Goal: Task Accomplishment & Management: Complete application form

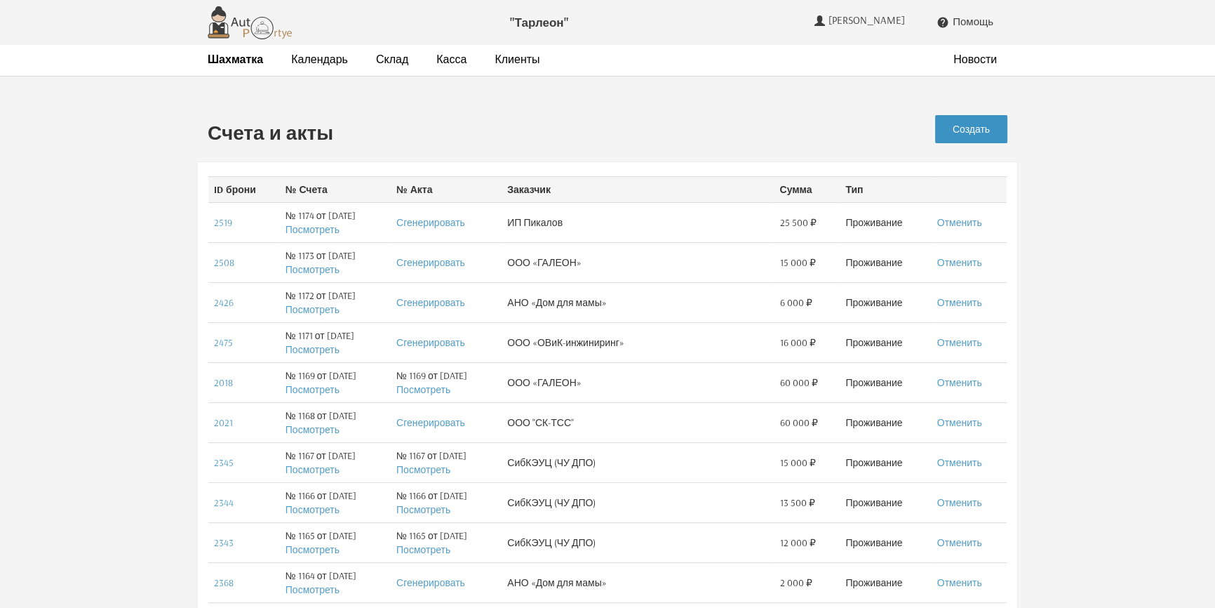
click at [971, 126] on link "Создать" at bounding box center [971, 129] width 72 height 28
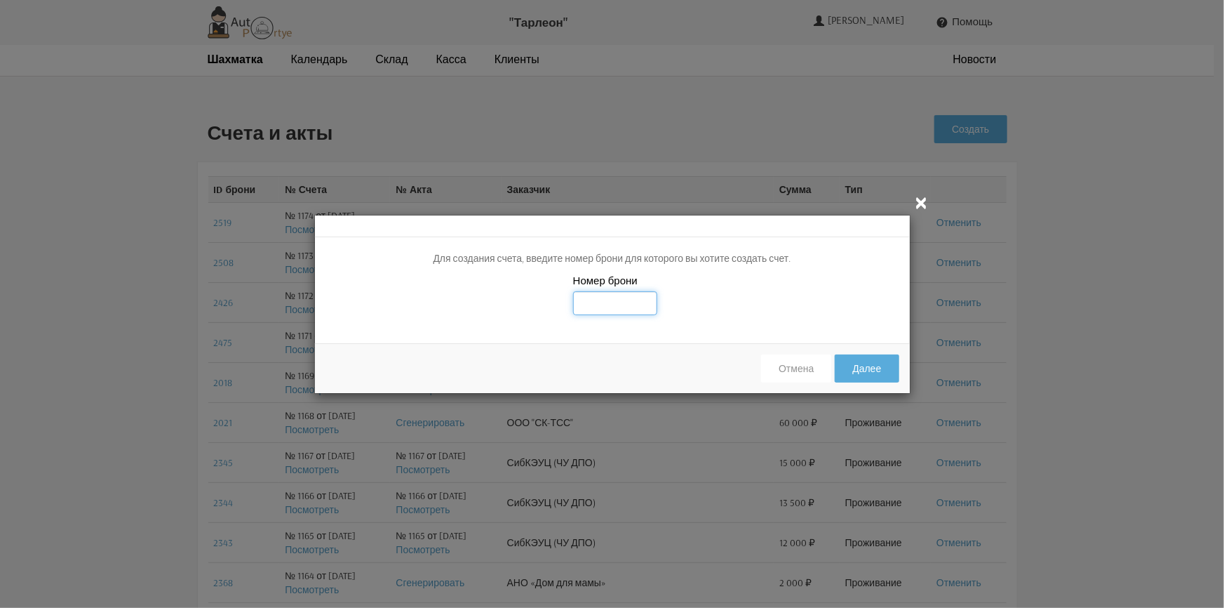
click at [604, 297] on input "text" at bounding box center [615, 303] width 84 height 24
type input "2081"
click at [868, 366] on button "Далее" at bounding box center [867, 368] width 64 height 28
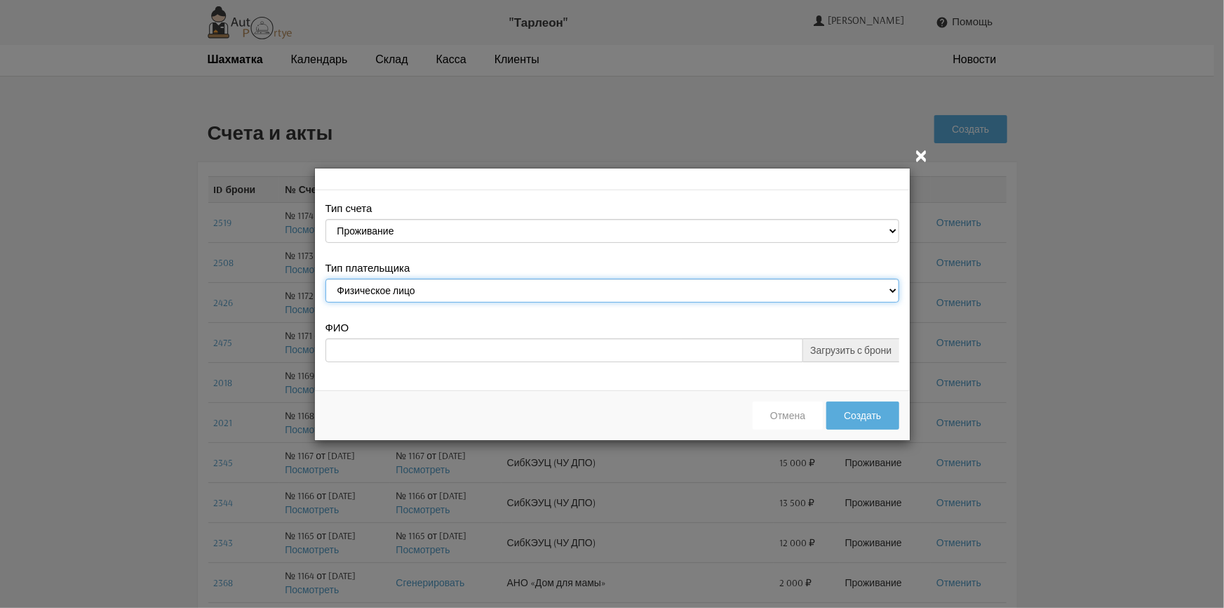
click at [450, 293] on select "Физическое лицо Юридическое лицо" at bounding box center [613, 291] width 574 height 24
select select "legal_entity"
click at [326, 280] on select "Физическое лицо Юридическое лицо" at bounding box center [613, 291] width 574 height 24
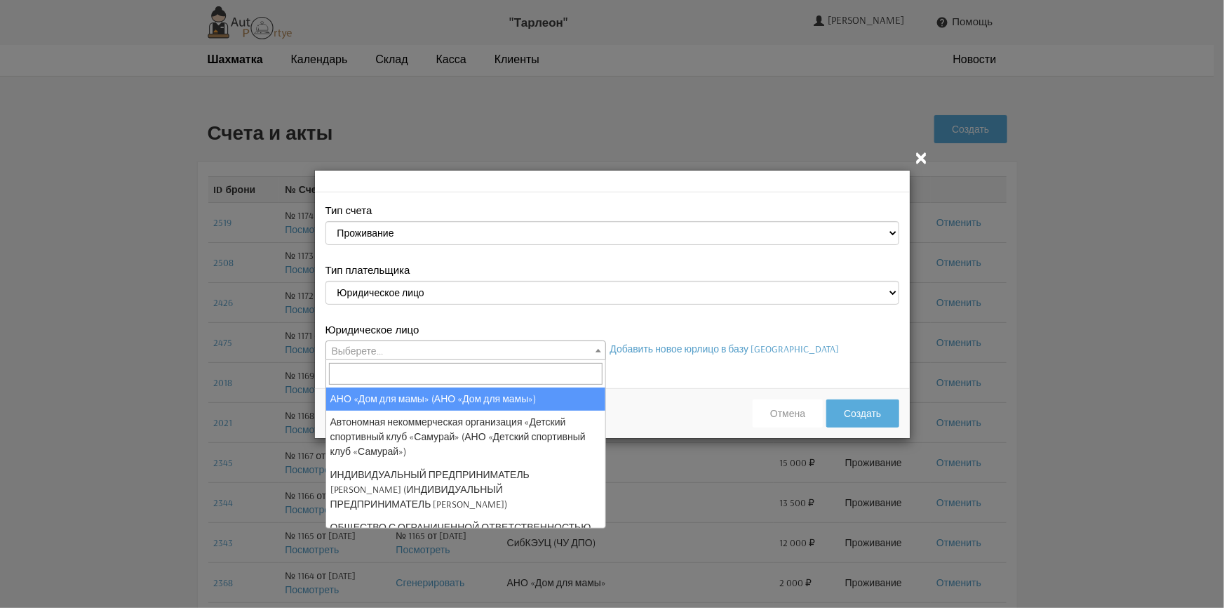
click at [398, 350] on span "Выберете..." at bounding box center [465, 351] width 279 height 20
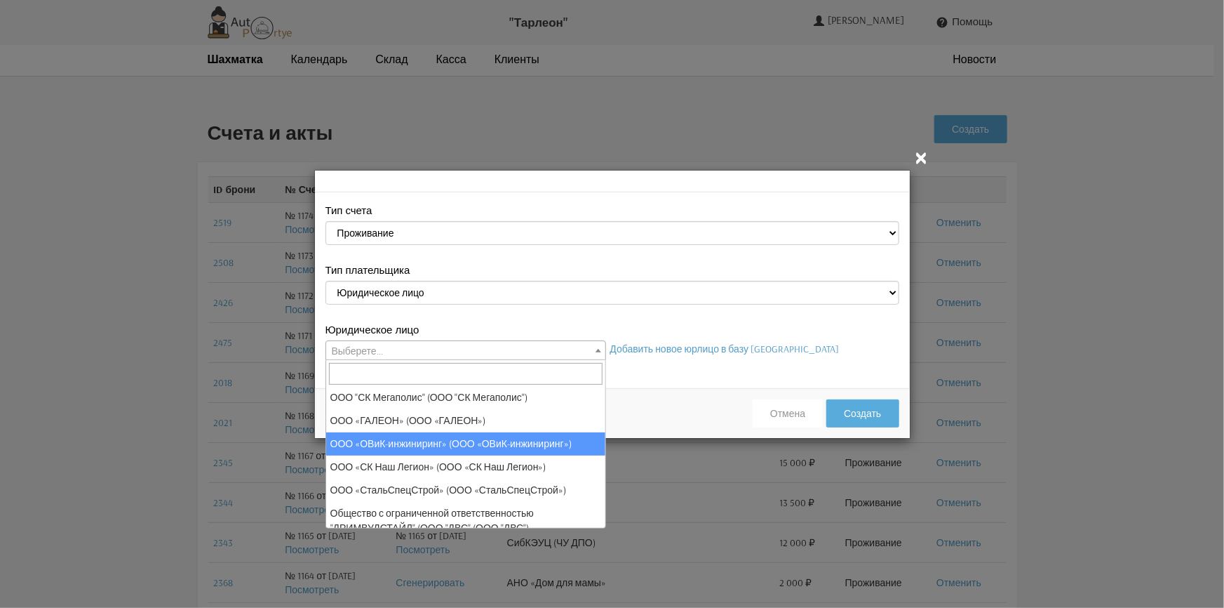
scroll to position [255, 0]
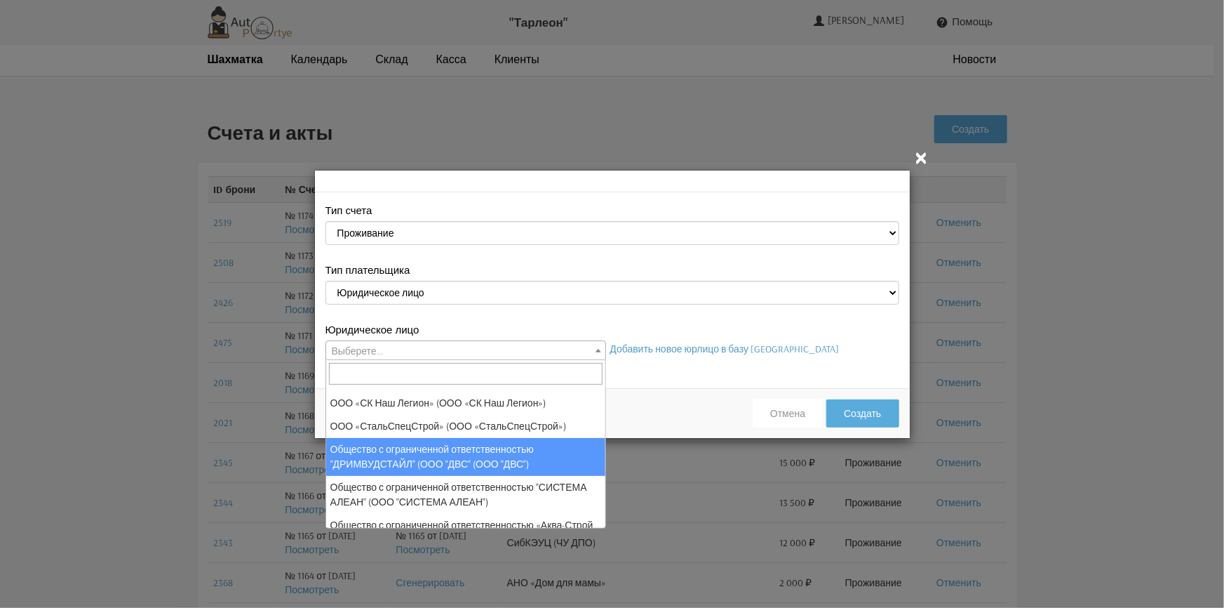
select select "25"
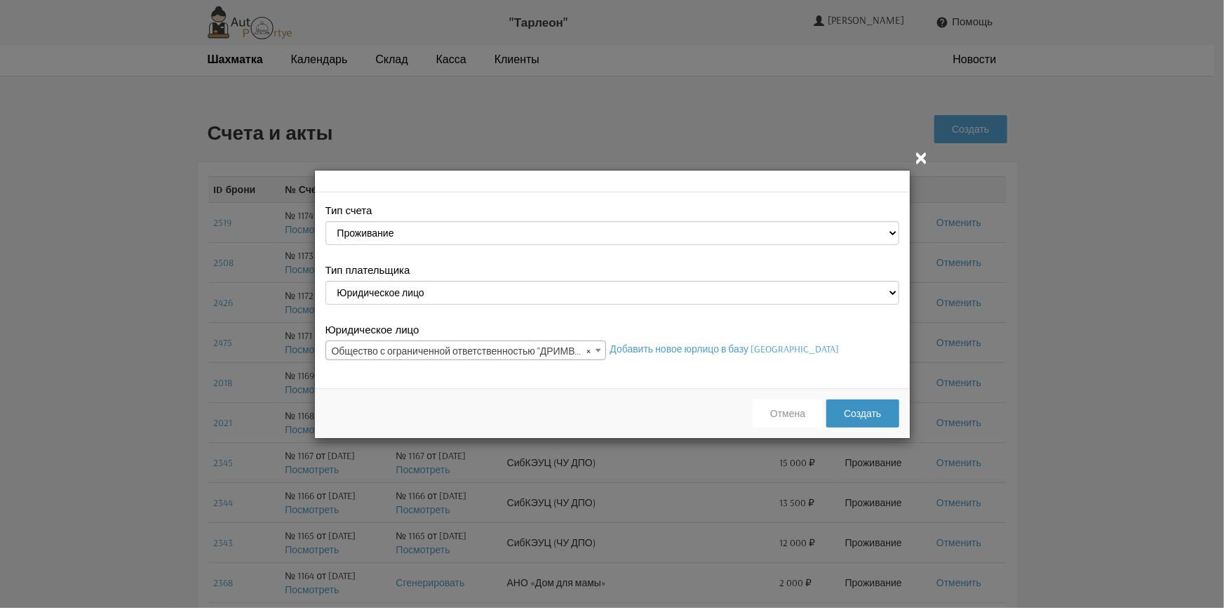
click at [878, 411] on button "Создать" at bounding box center [863, 413] width 72 height 28
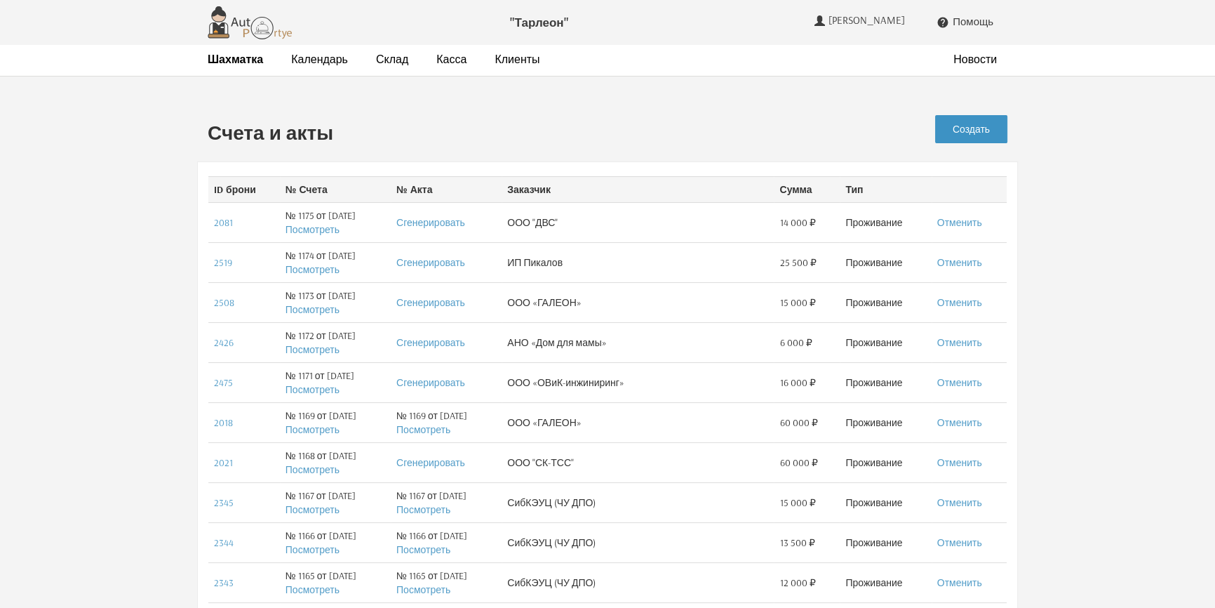
click at [991, 131] on link "Создать" at bounding box center [971, 129] width 72 height 28
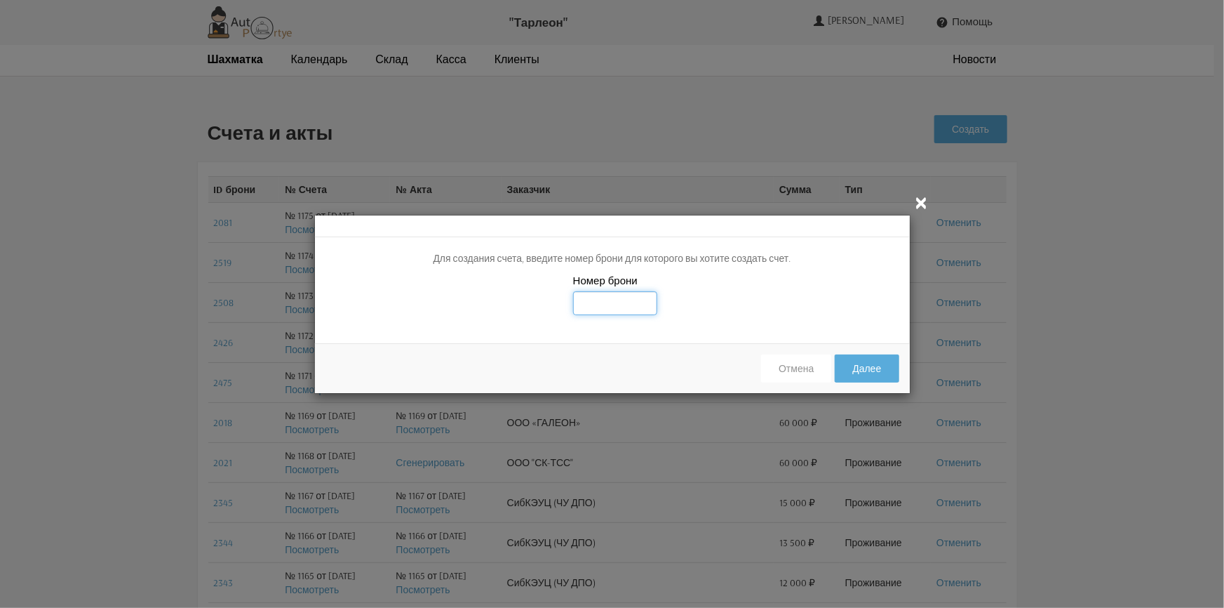
click at [598, 301] on input "text" at bounding box center [615, 303] width 84 height 24
type input "2082"
click at [871, 367] on button "Далее" at bounding box center [867, 368] width 64 height 28
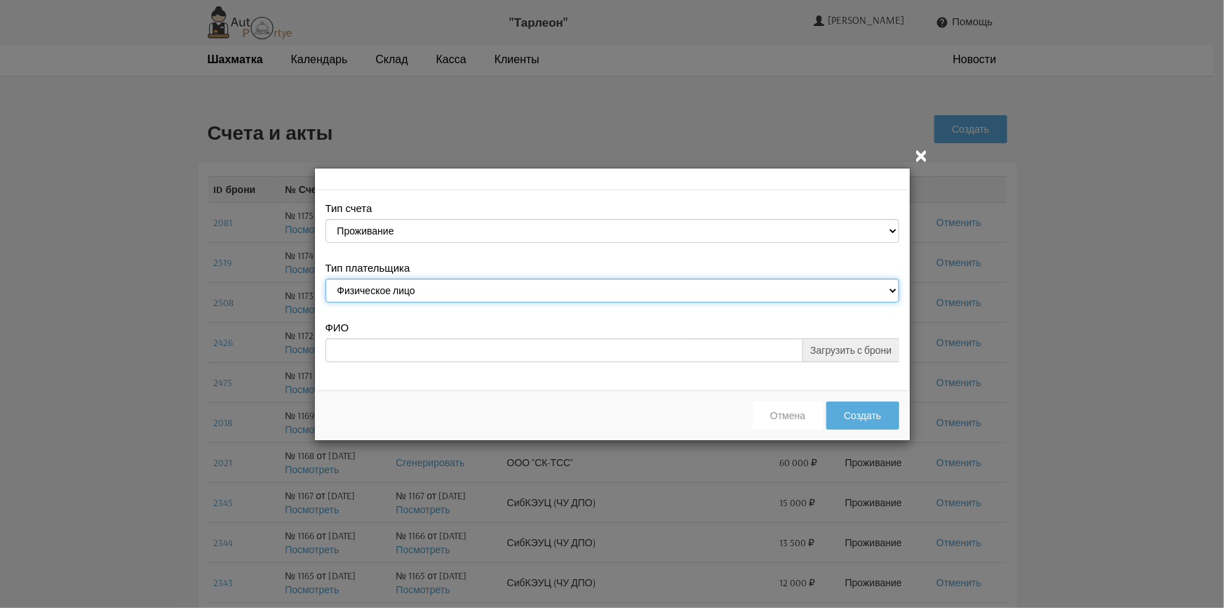
click at [479, 288] on select "Физическое лицо Юридическое лицо" at bounding box center [613, 291] width 574 height 24
select select "legal_entity"
click at [326, 280] on select "Физическое лицо Юридическое лицо" at bounding box center [613, 291] width 574 height 24
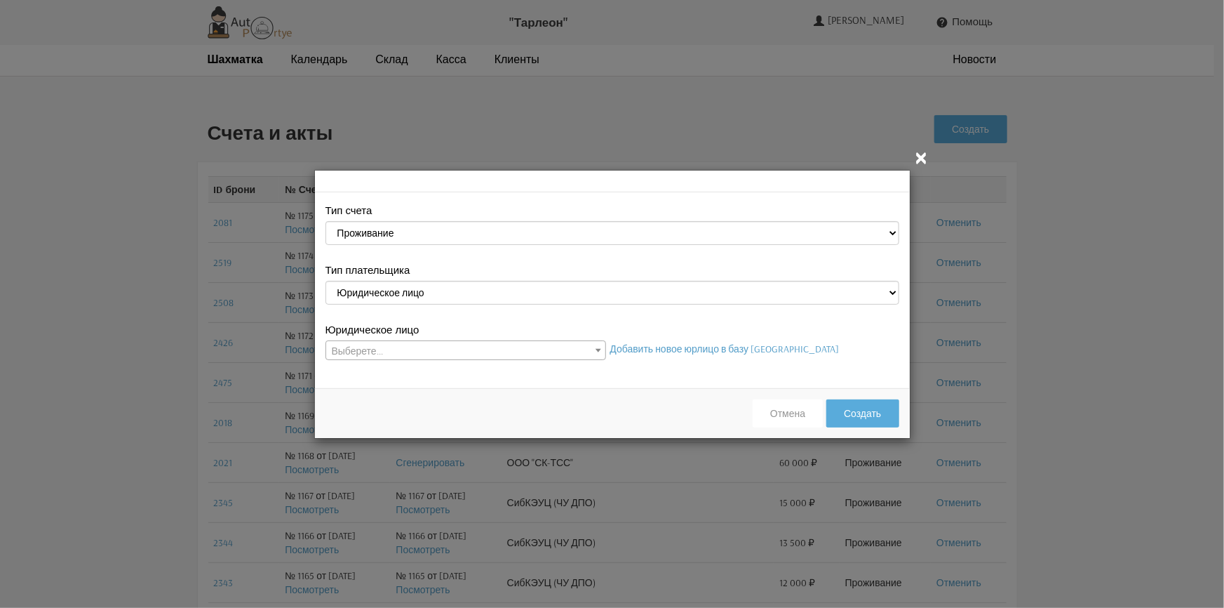
click at [459, 347] on span "Выберете..." at bounding box center [465, 351] width 279 height 20
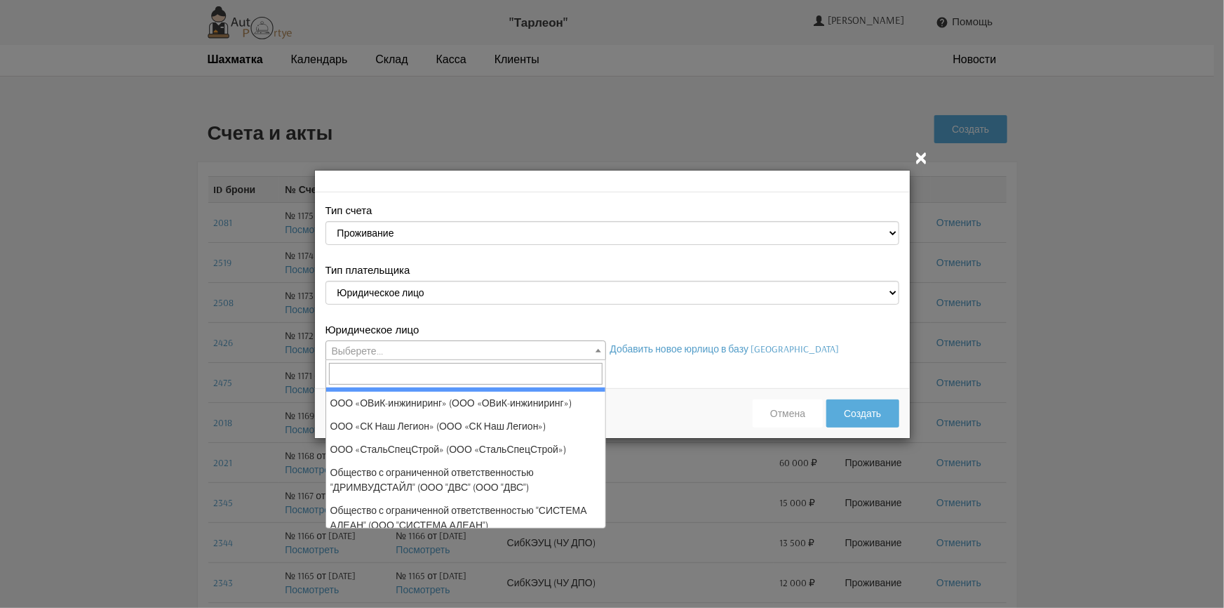
scroll to position [255, 0]
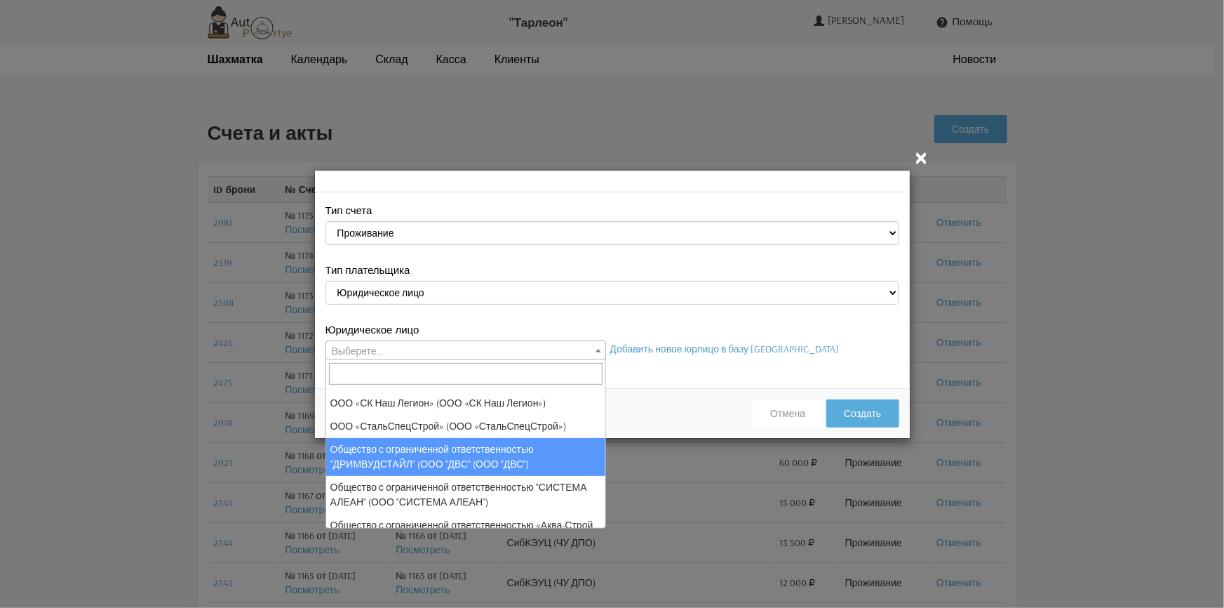
select select "25"
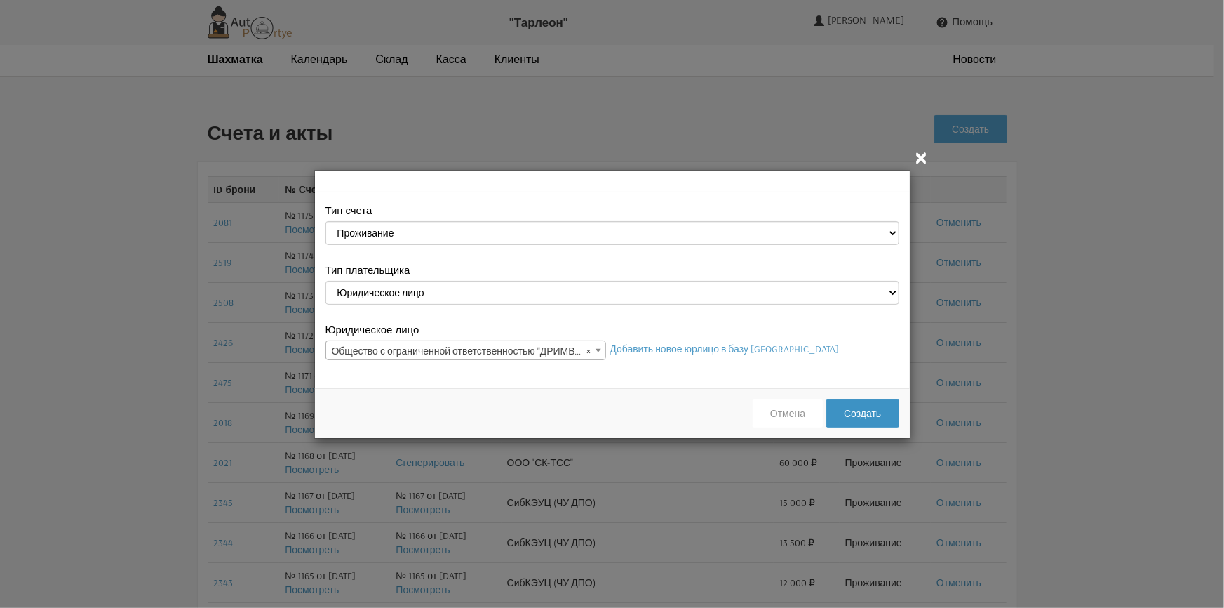
click at [862, 413] on button "Создать" at bounding box center [863, 413] width 72 height 28
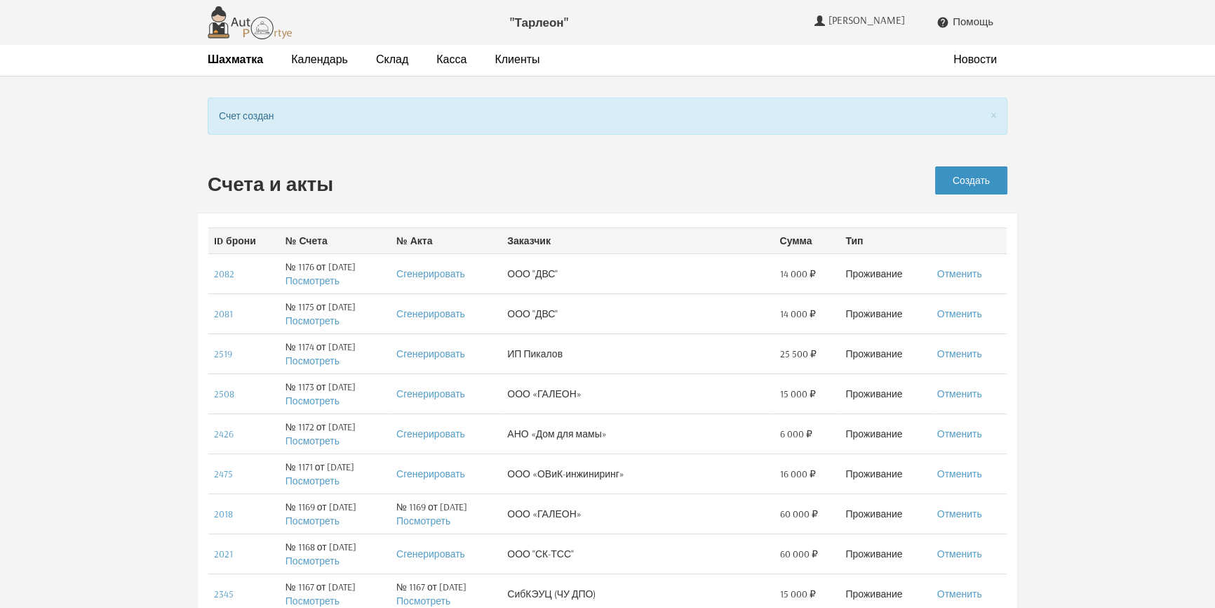
click at [982, 181] on link "Создать" at bounding box center [971, 180] width 72 height 28
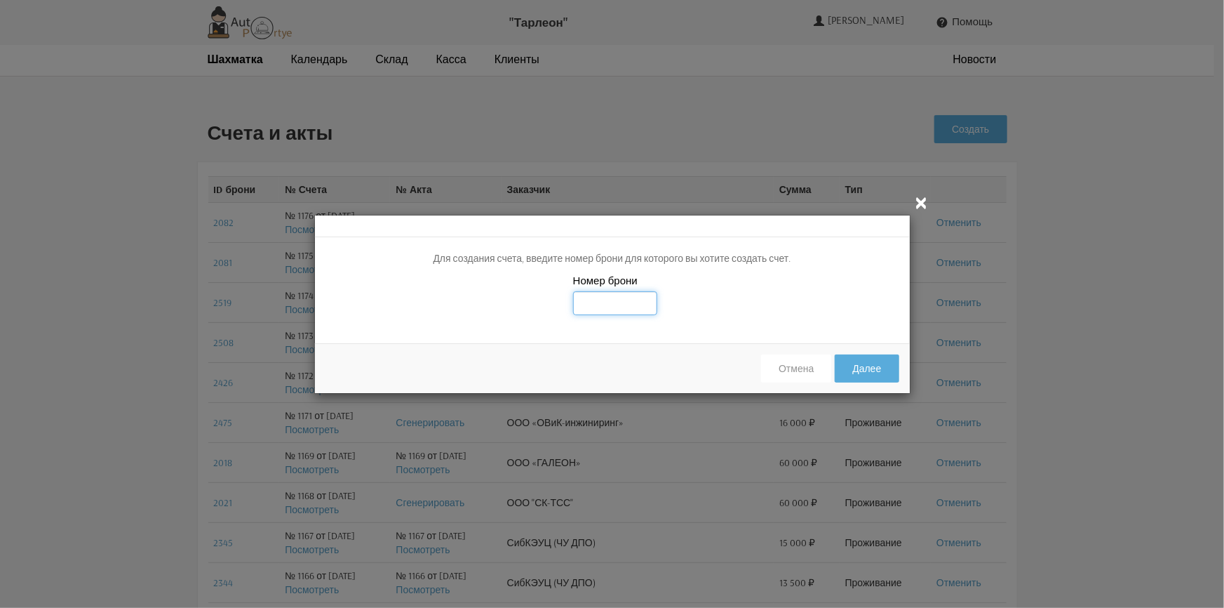
click at [628, 300] on input "text" at bounding box center [615, 303] width 84 height 24
type input "2083"
click at [754, 312] on div "Номер брони 2083" at bounding box center [612, 303] width 595 height 60
click at [872, 366] on button "Далее" at bounding box center [867, 368] width 64 height 28
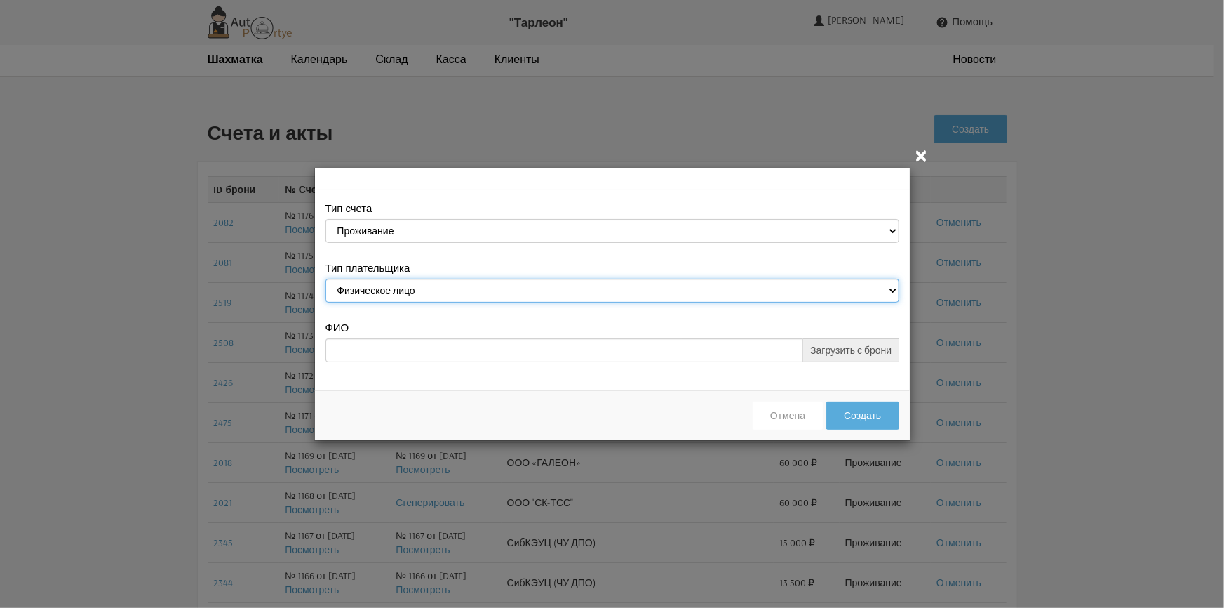
click at [575, 292] on select "Физическое лицо Юридическое лицо" at bounding box center [613, 291] width 574 height 24
select select "legal_entity"
click at [326, 280] on select "Физическое лицо Юридическое лицо" at bounding box center [613, 291] width 574 height 24
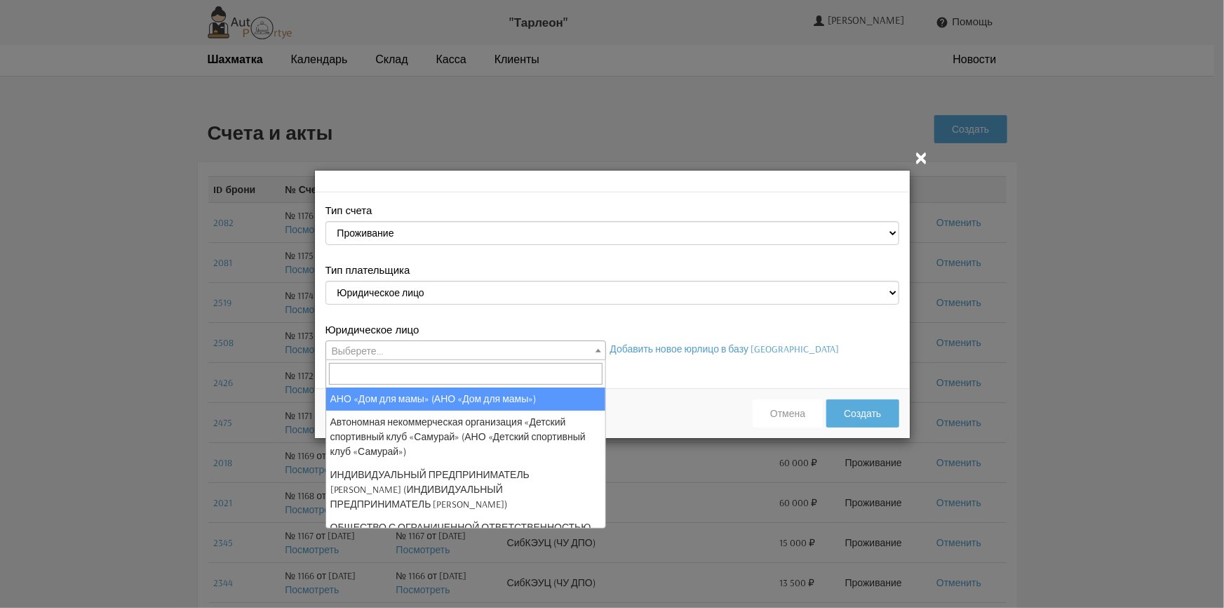
click at [504, 343] on span "Выберете..." at bounding box center [465, 351] width 279 height 20
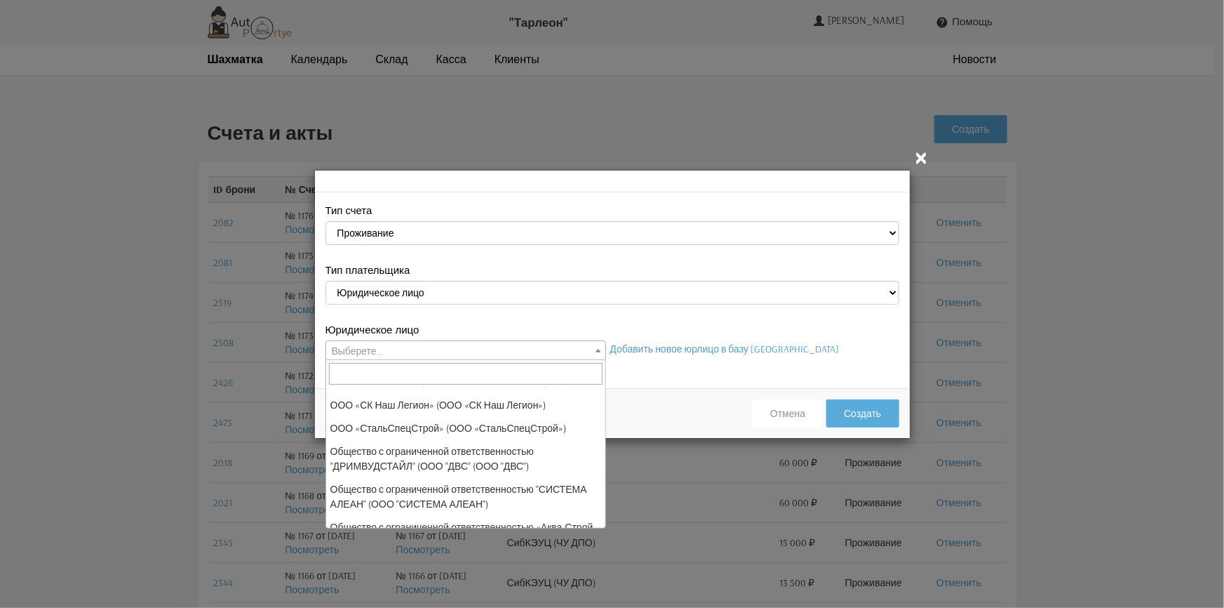
scroll to position [255, 0]
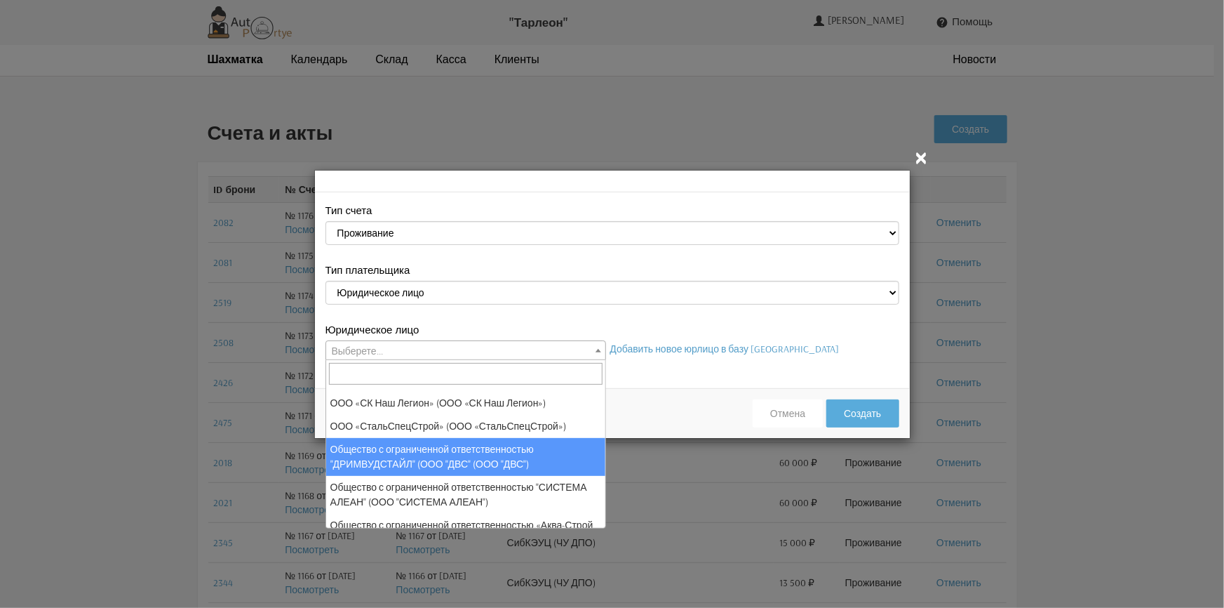
select select "25"
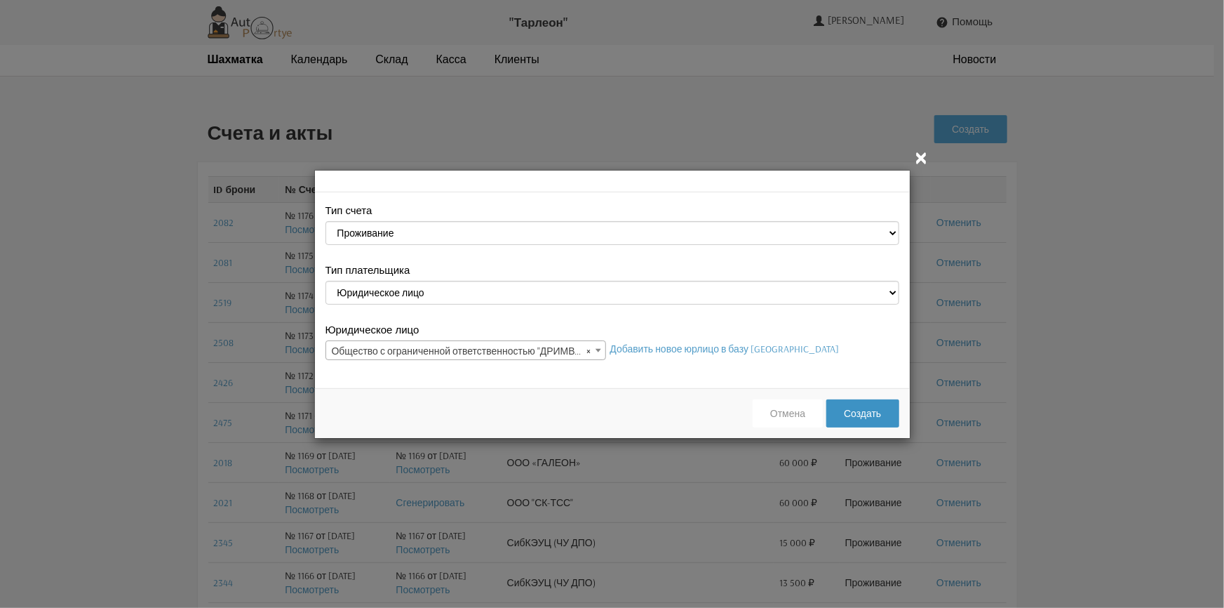
click at [869, 412] on button "Создать" at bounding box center [863, 413] width 72 height 28
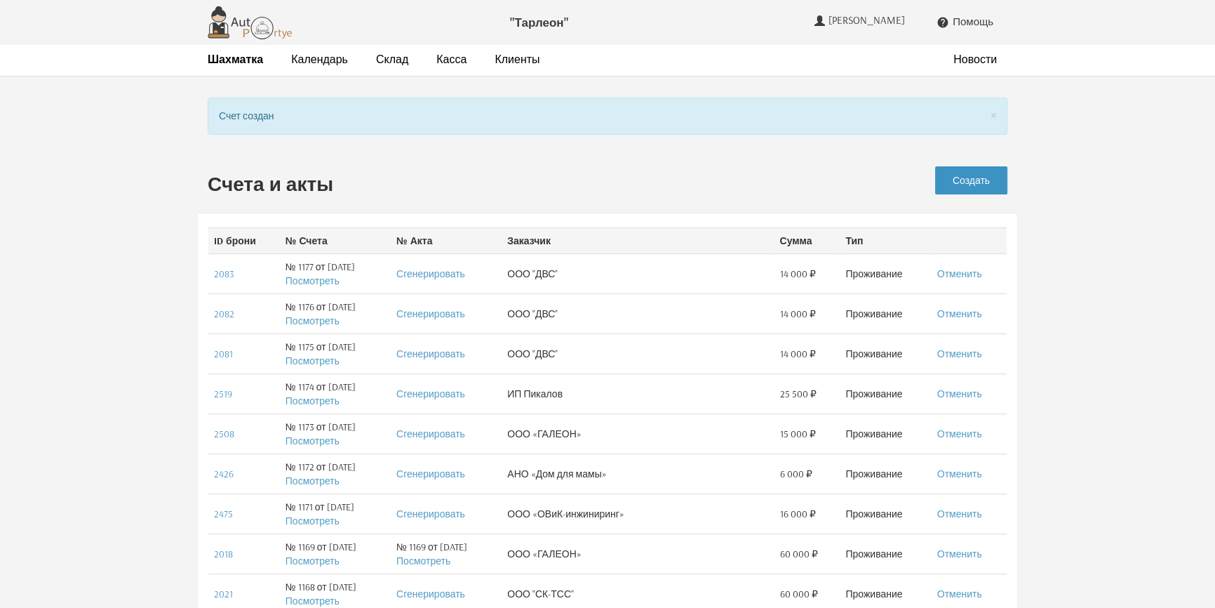
click at [974, 181] on link "Создать" at bounding box center [971, 180] width 72 height 28
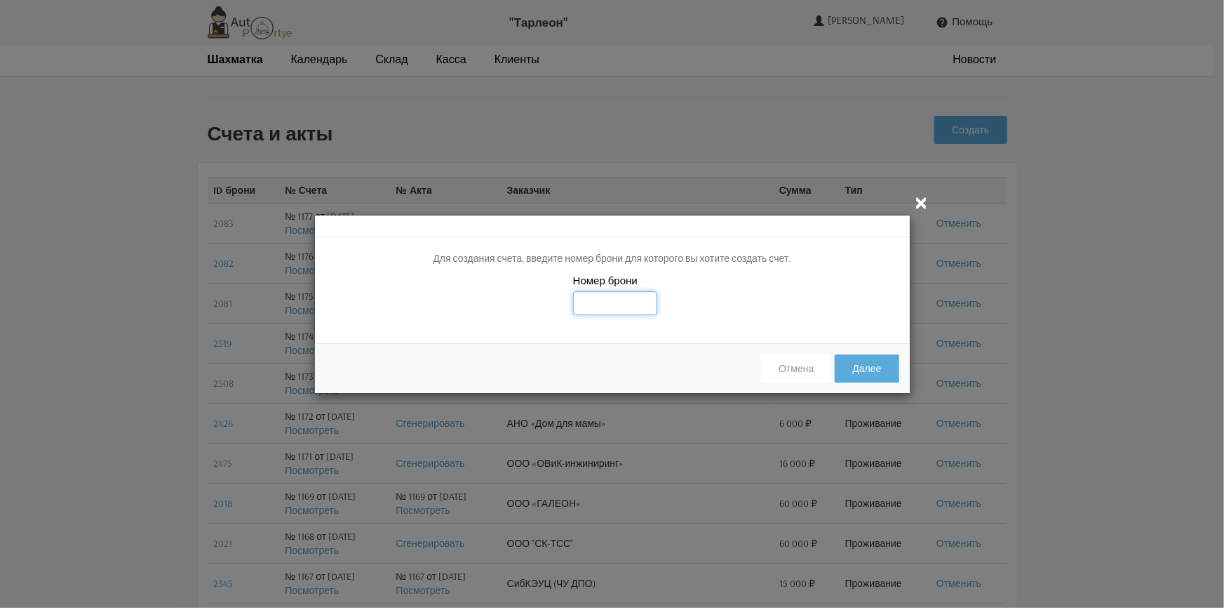
click at [624, 301] on input "text" at bounding box center [615, 303] width 84 height 24
type input "2084"
click at [752, 316] on div "Номер брони 2084" at bounding box center [612, 303] width 595 height 60
click at [863, 368] on button "Далее" at bounding box center [867, 368] width 64 height 28
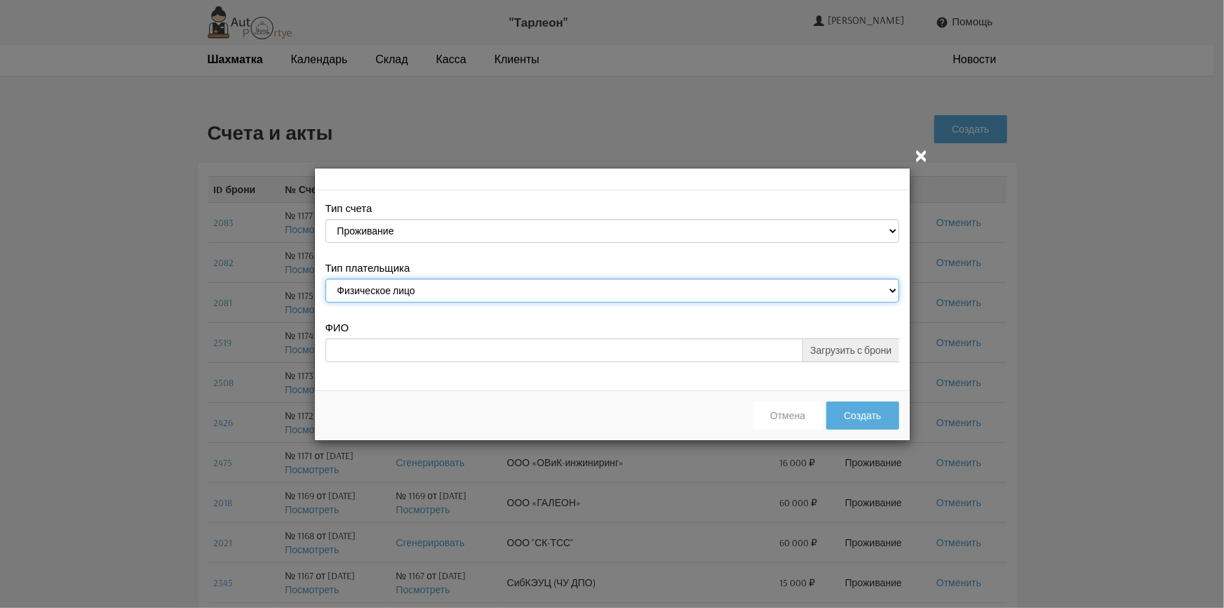
click at [609, 285] on select "Физическое лицо Юридическое лицо" at bounding box center [613, 291] width 574 height 24
select select "legal_entity"
click at [326, 280] on select "Физическое лицо Юридическое лицо" at bounding box center [613, 291] width 574 height 24
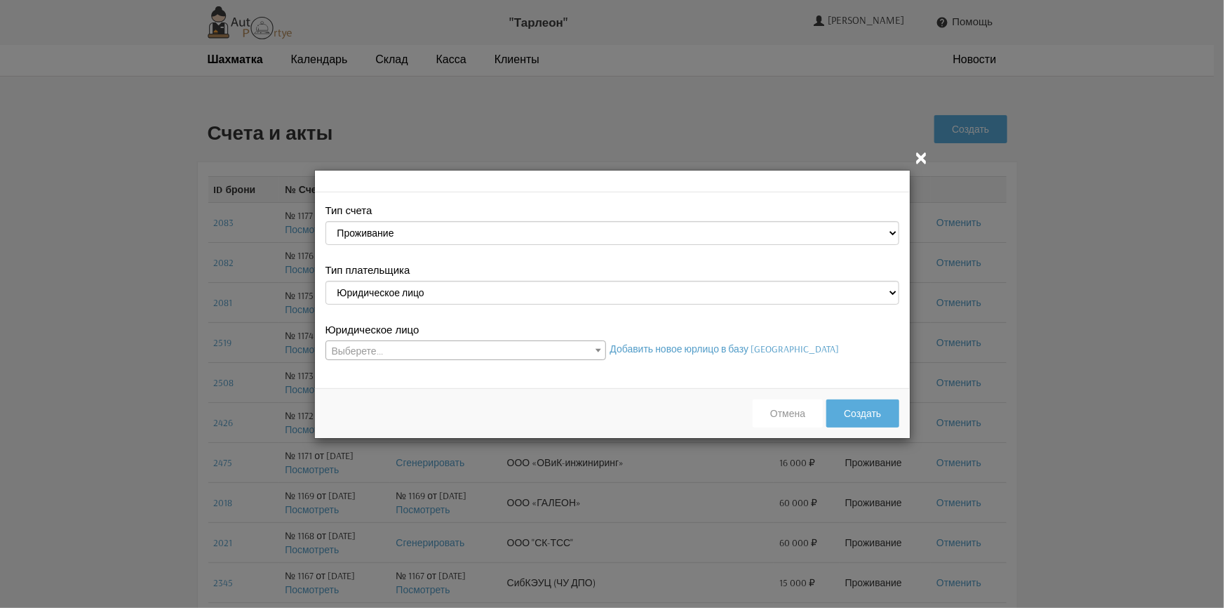
click at [493, 347] on span "Выберете..." at bounding box center [465, 351] width 279 height 20
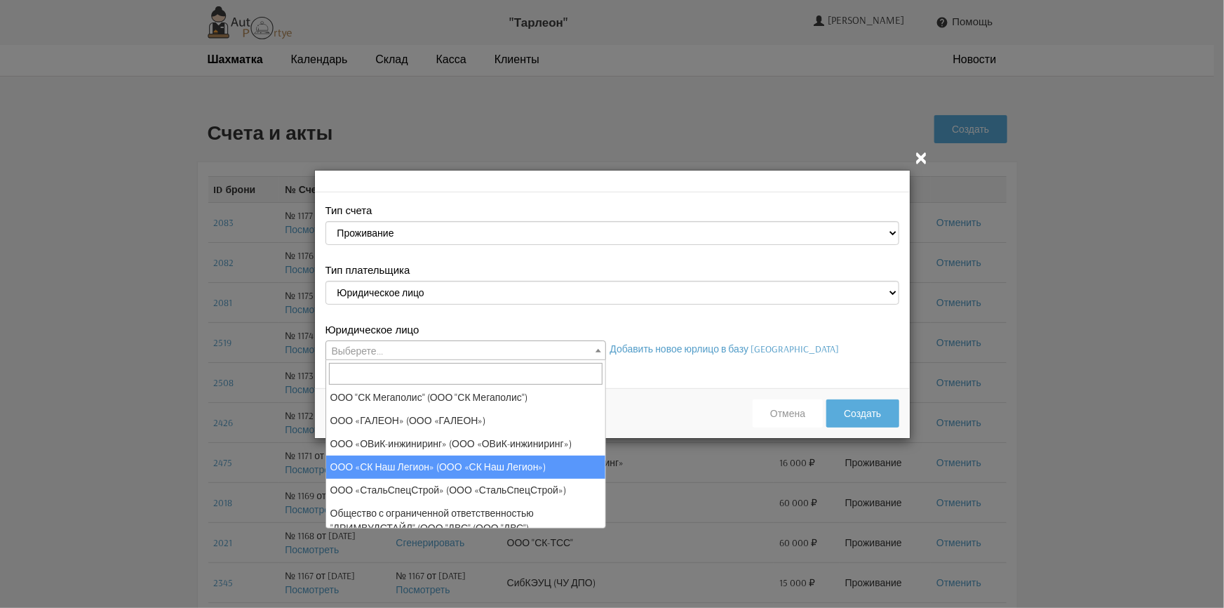
scroll to position [255, 0]
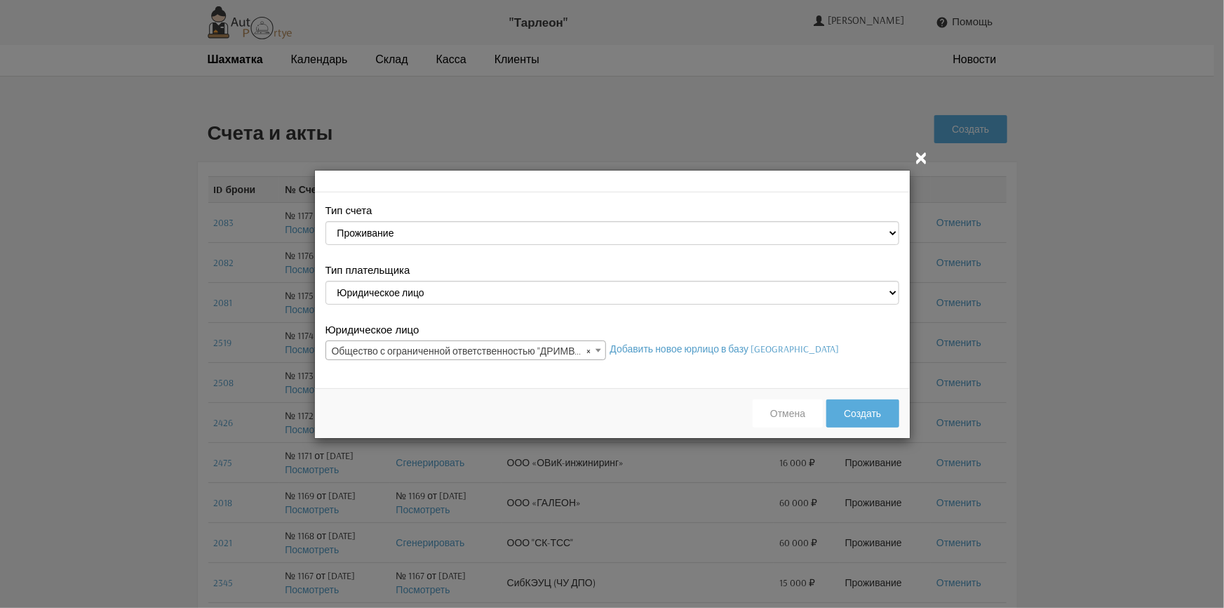
select select "25"
click at [882, 416] on button "Создать" at bounding box center [863, 413] width 72 height 28
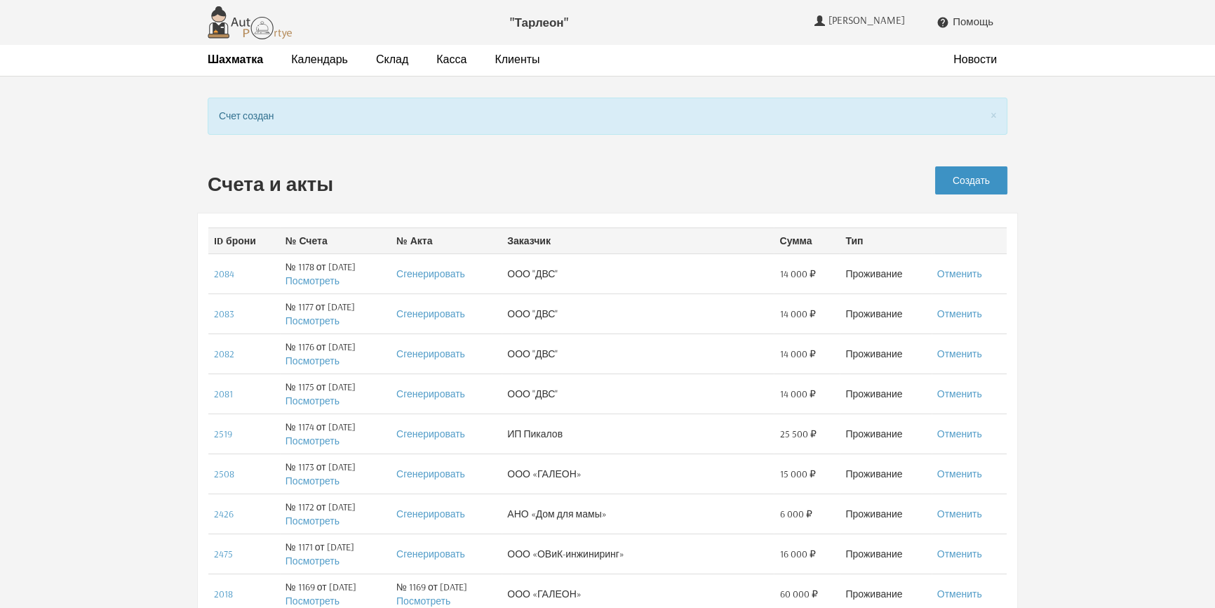
click at [972, 180] on link "Создать" at bounding box center [971, 180] width 72 height 28
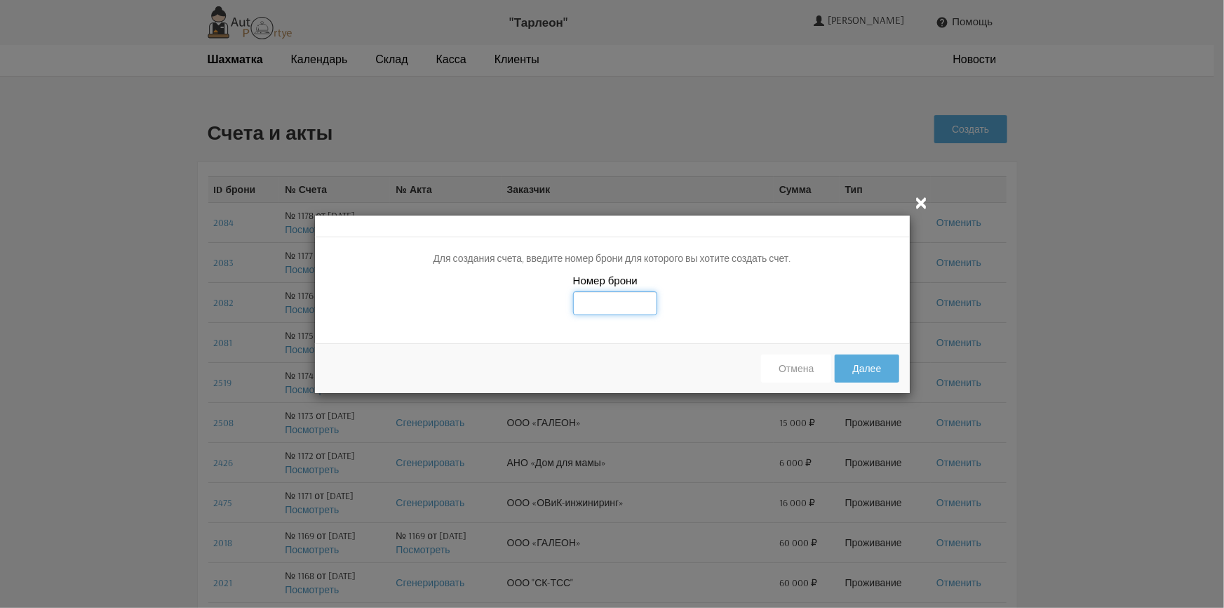
click at [630, 302] on input "text" at bounding box center [615, 303] width 84 height 24
type input "2085"
click at [883, 372] on button "Далее" at bounding box center [867, 368] width 64 height 28
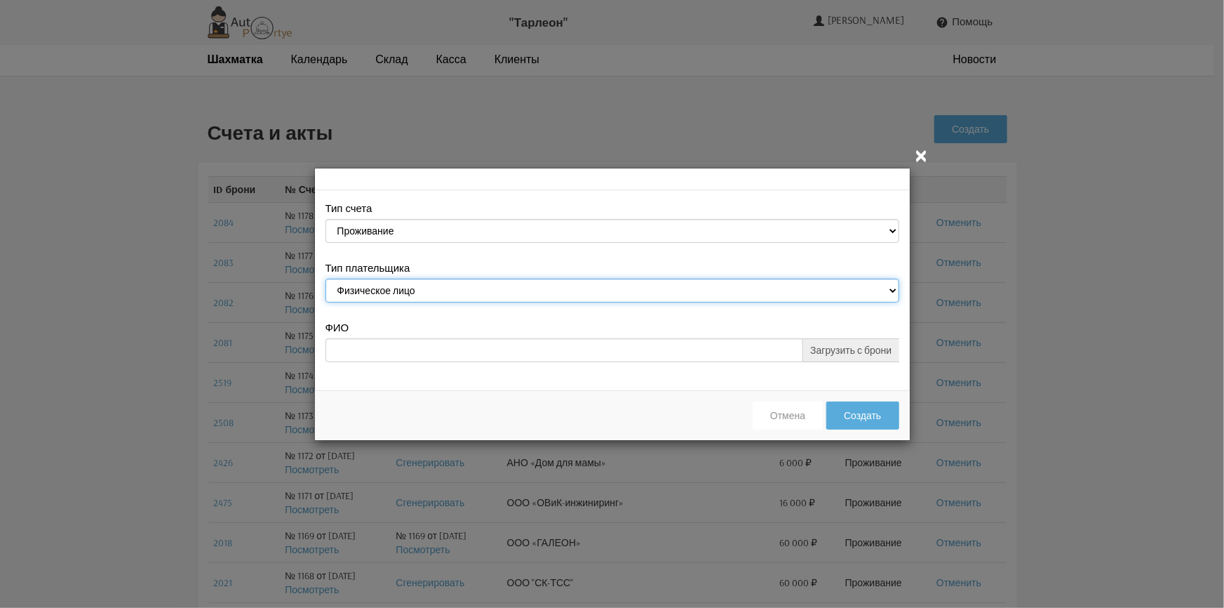
click at [583, 287] on select "Физическое лицо Юридическое лицо" at bounding box center [613, 291] width 574 height 24
select select "legal_entity"
click at [326, 280] on select "Физическое лицо Юридическое лицо" at bounding box center [613, 291] width 574 height 24
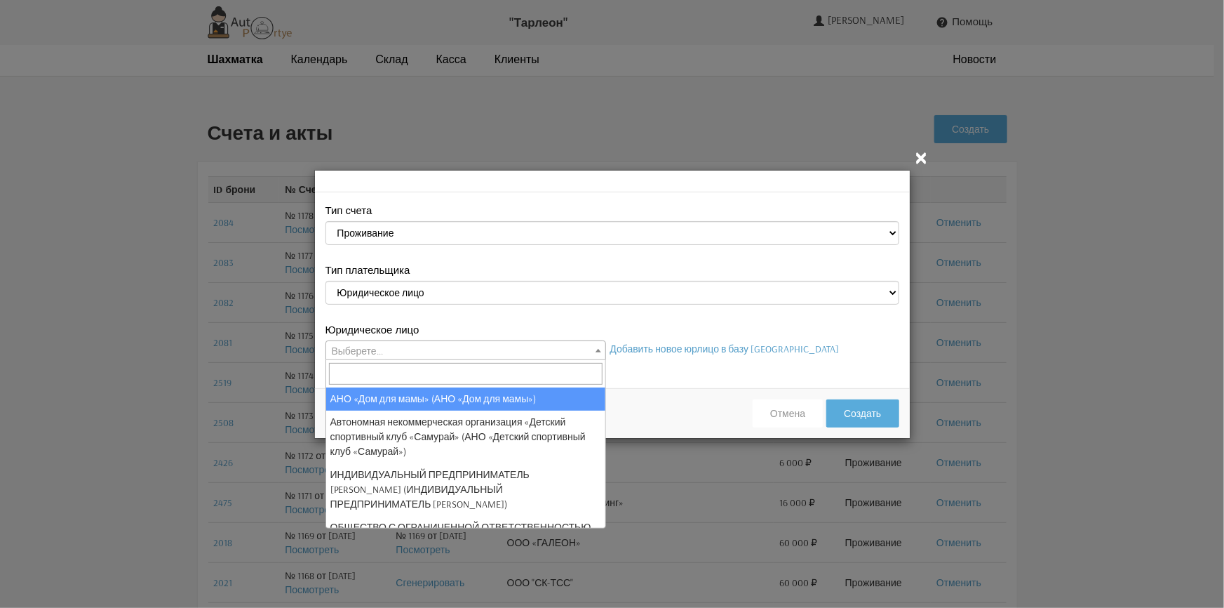
click at [526, 344] on span "Выберете..." at bounding box center [465, 351] width 279 height 20
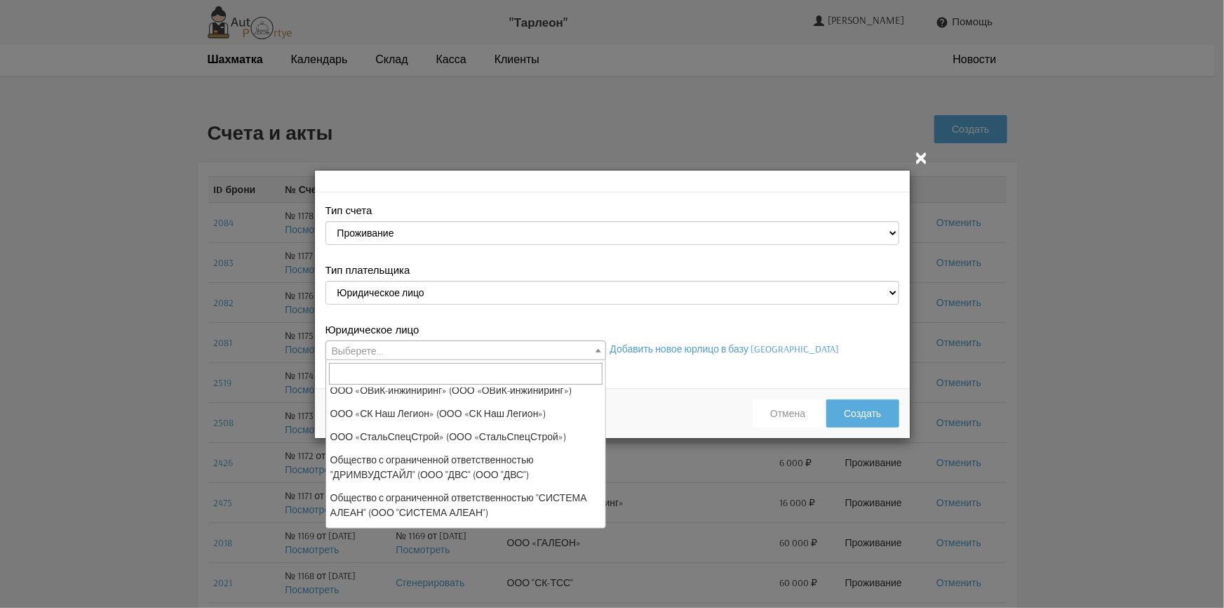
scroll to position [255, 0]
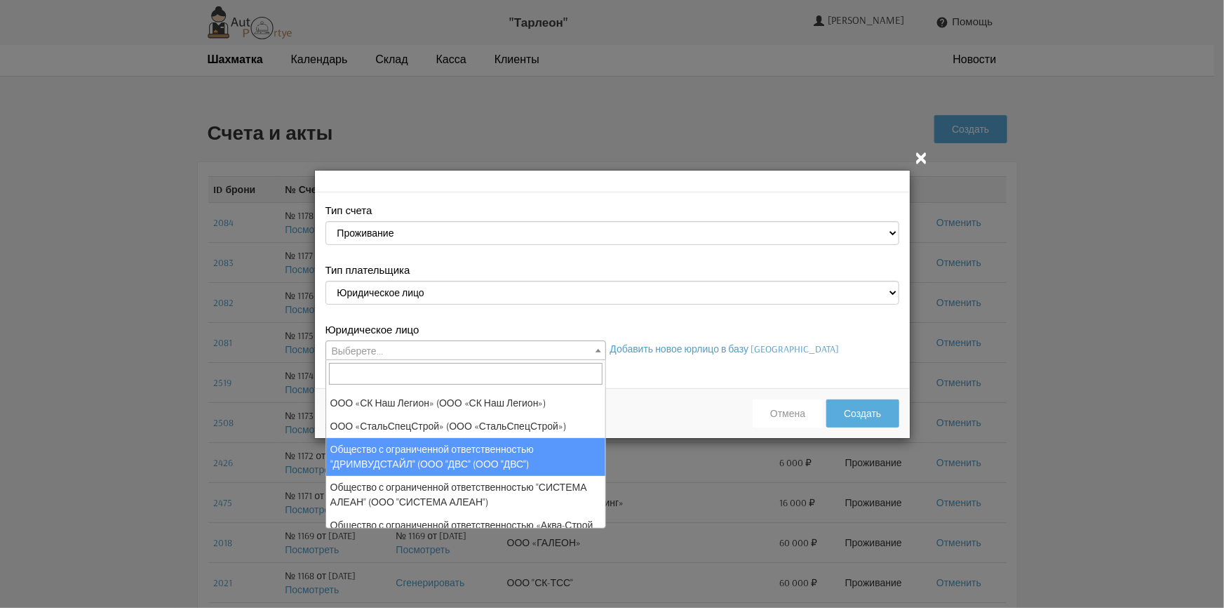
select select "25"
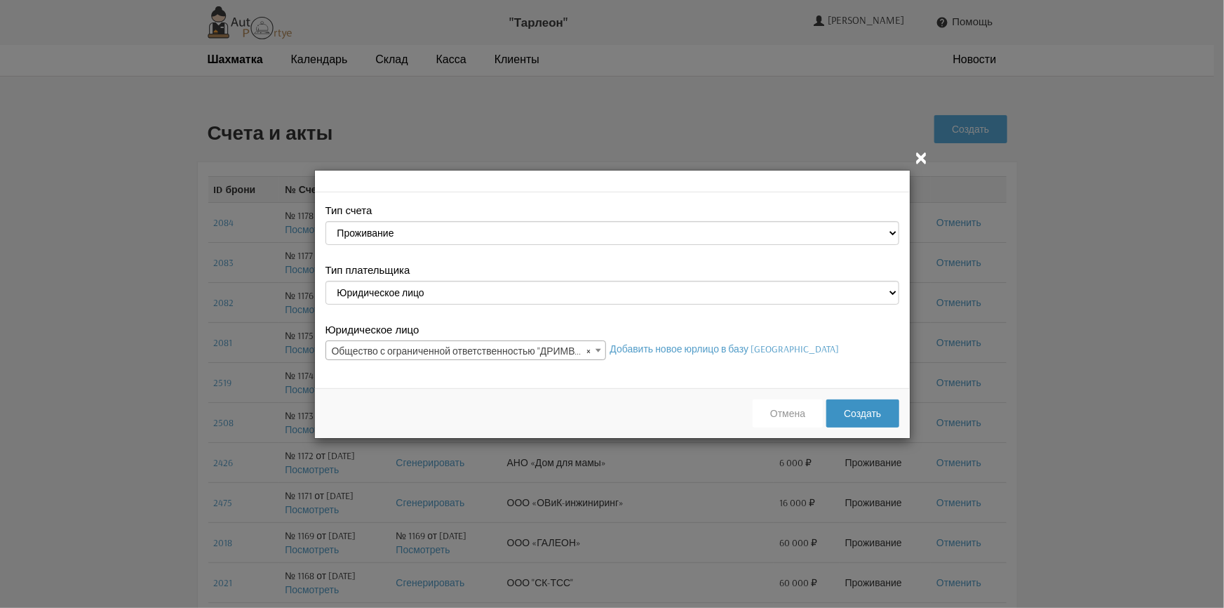
click at [872, 415] on button "Создать" at bounding box center [863, 413] width 72 height 28
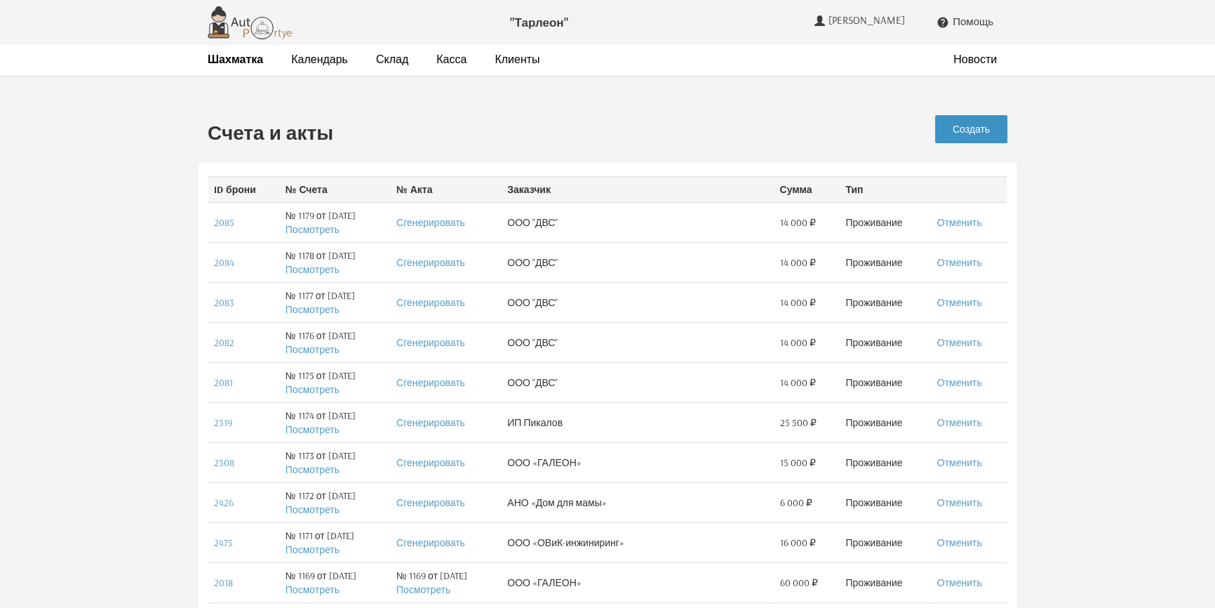
click at [993, 129] on link "Создать" at bounding box center [971, 129] width 72 height 28
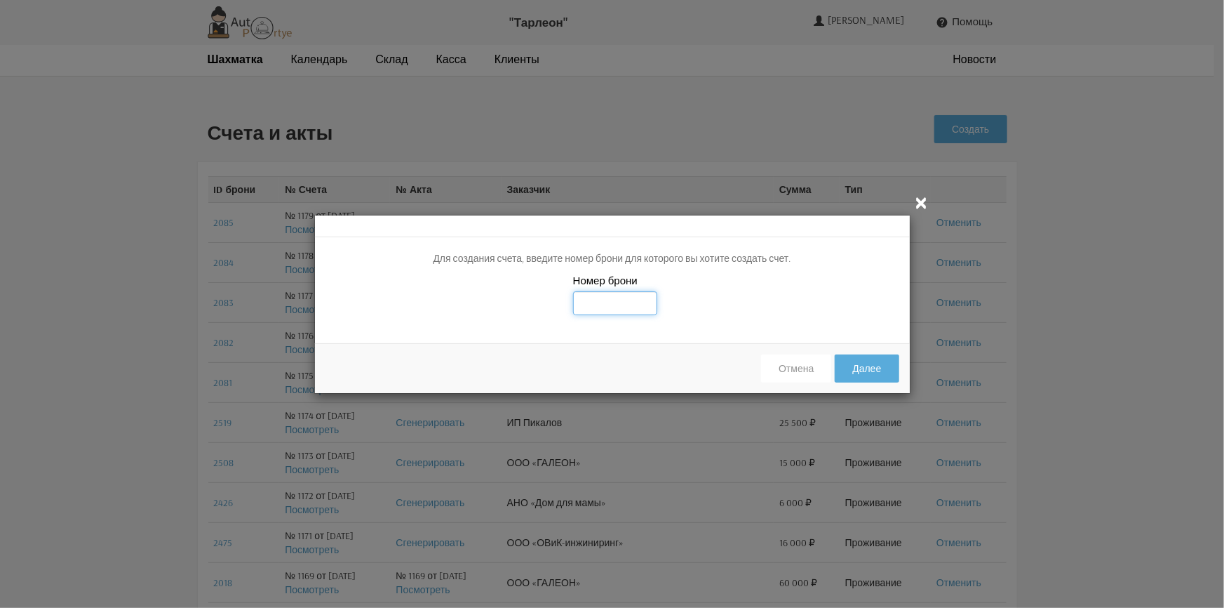
click at [610, 306] on input "text" at bounding box center [615, 303] width 84 height 24
type input "2527"
click at [779, 315] on div "Номер брони 2527" at bounding box center [612, 303] width 595 height 60
click at [857, 367] on button "Далее" at bounding box center [867, 368] width 64 height 28
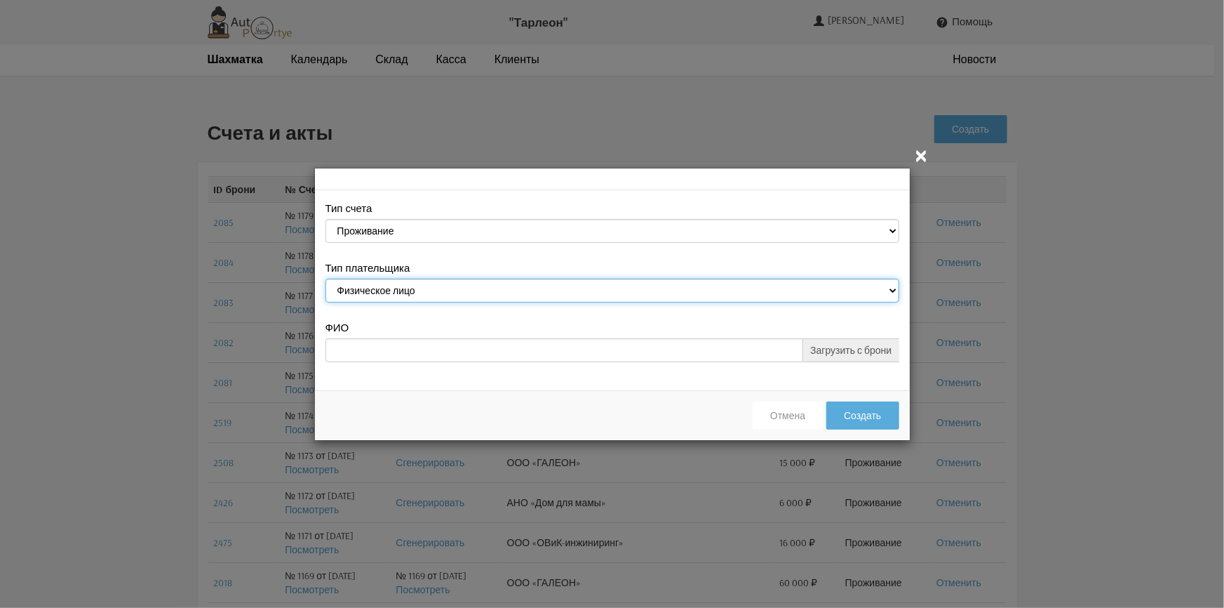
click at [687, 287] on select "Физическое лицо Юридическое лицо" at bounding box center [613, 291] width 574 height 24
select select "legal_entity"
click at [326, 280] on select "Физическое лицо Юридическое лицо" at bounding box center [613, 291] width 574 height 24
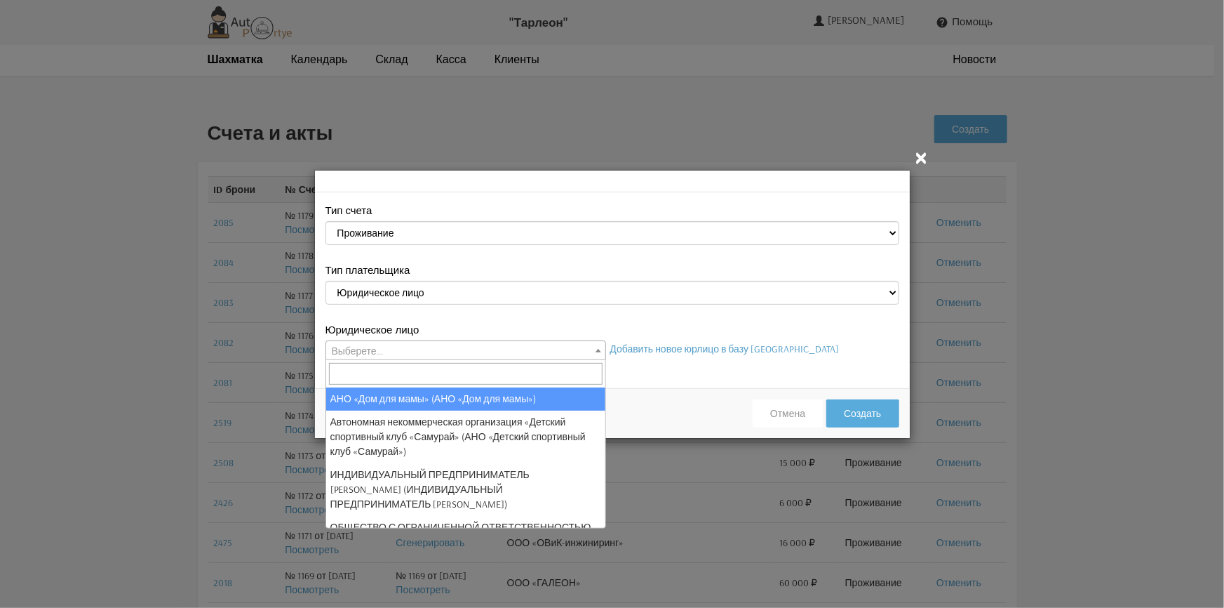
click at [581, 350] on span "Выберете..." at bounding box center [465, 351] width 279 height 20
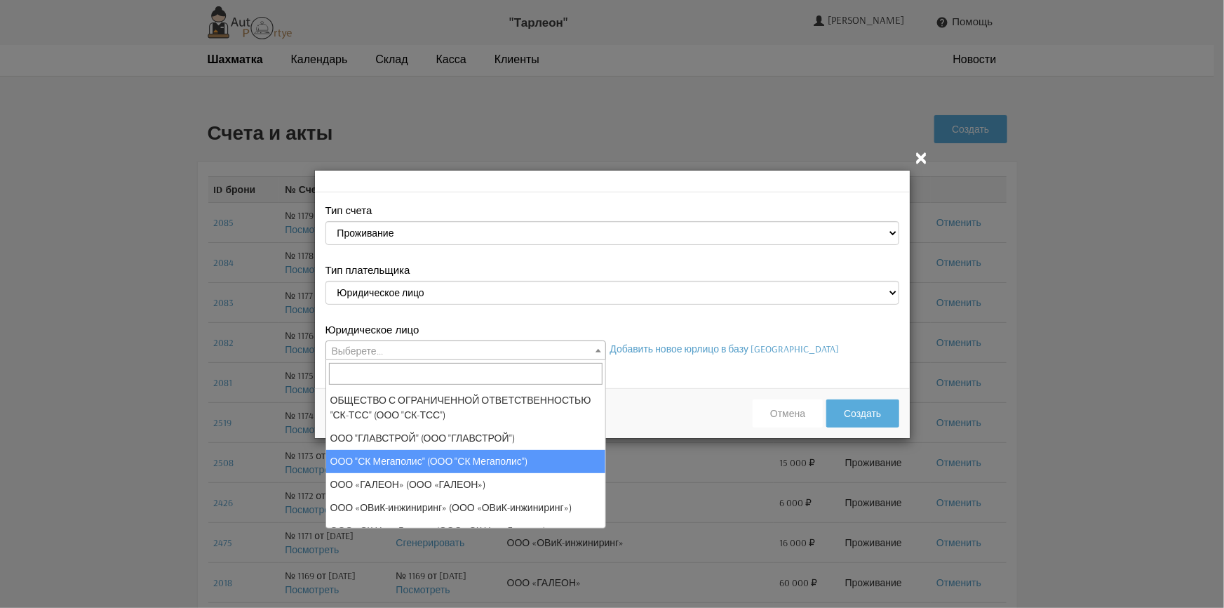
scroll to position [255, 0]
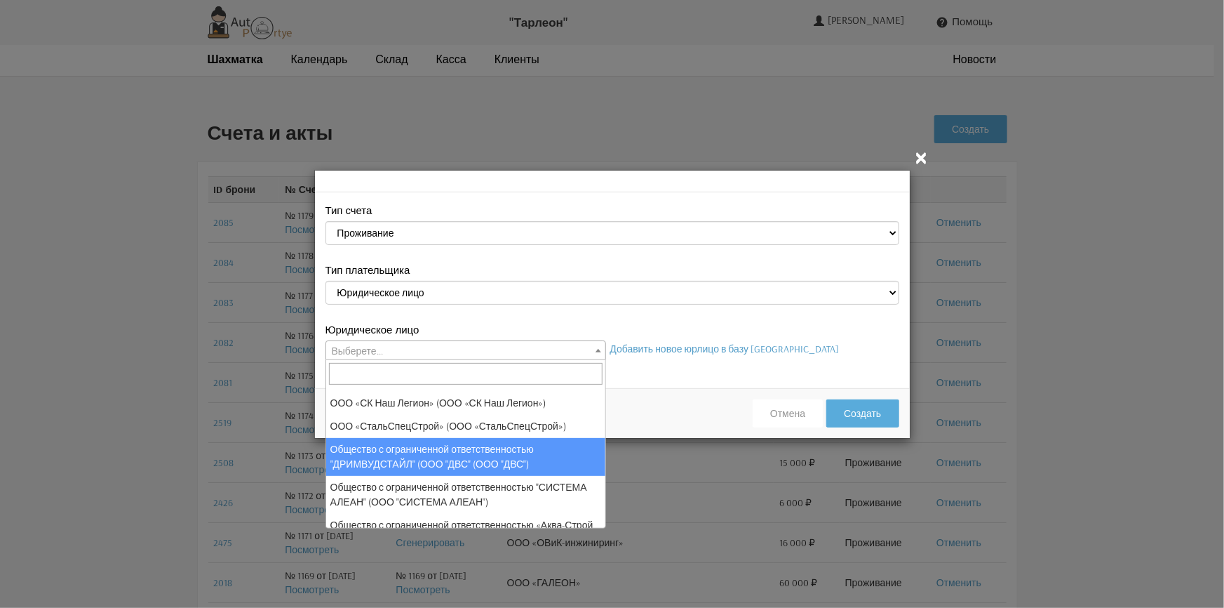
select select "25"
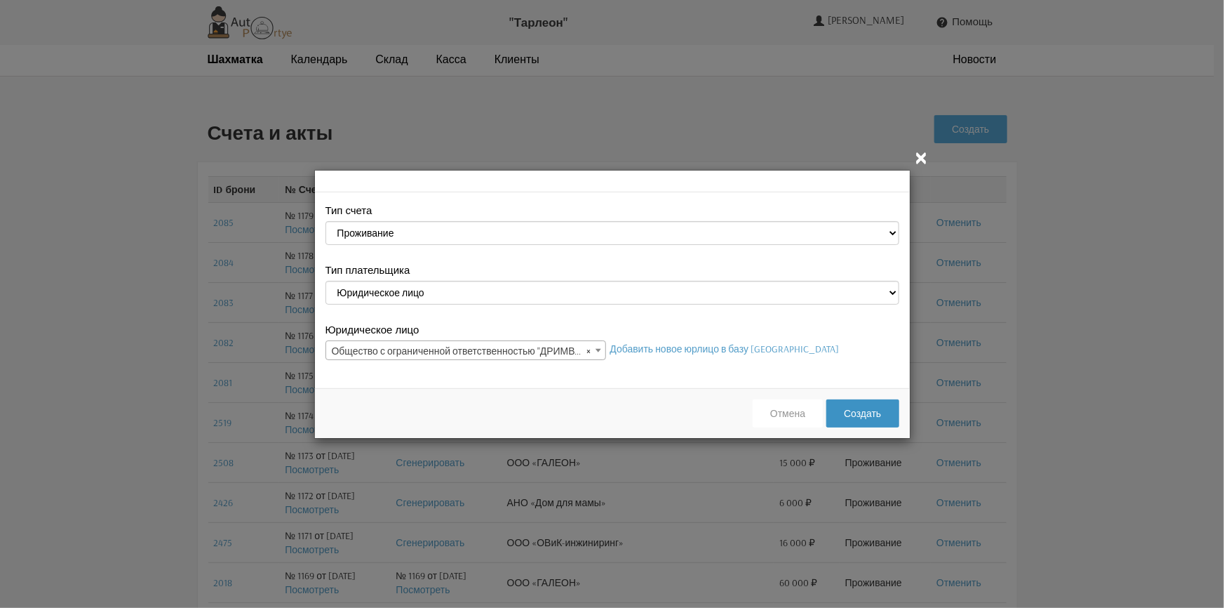
click at [862, 413] on button "Создать" at bounding box center [863, 413] width 72 height 28
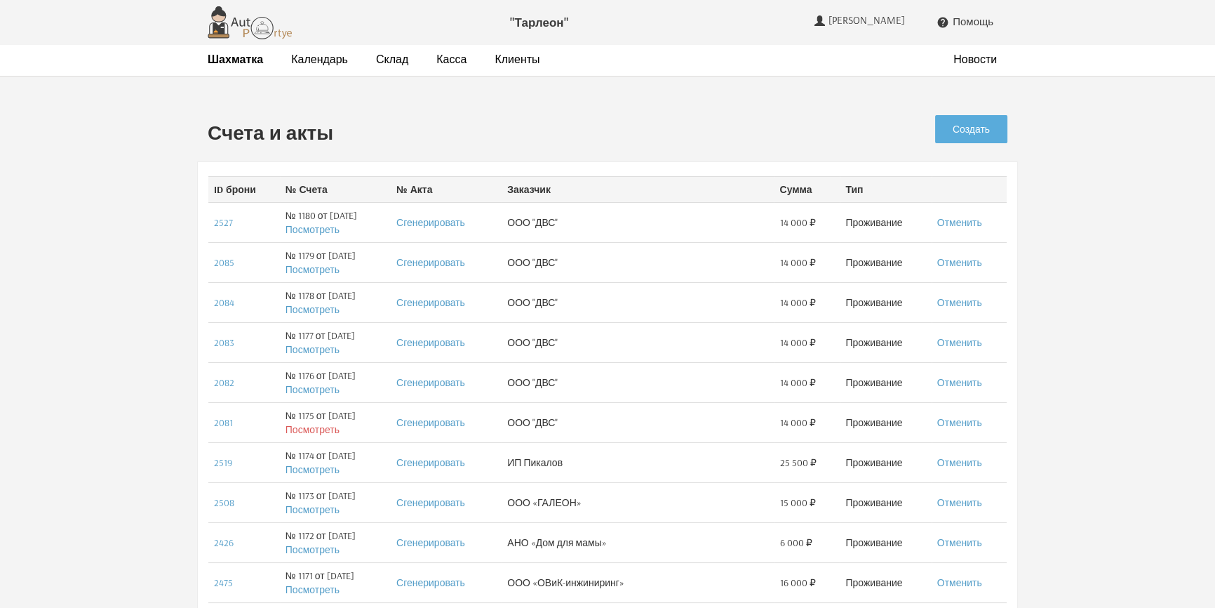
click at [318, 428] on link "Посмотреть" at bounding box center [313, 429] width 54 height 13
click at [313, 390] on link "Посмотреть" at bounding box center [313, 389] width 54 height 13
click at [317, 348] on link "Посмотреть" at bounding box center [313, 349] width 54 height 13
click at [300, 308] on link "Посмотреть" at bounding box center [313, 309] width 54 height 13
click at [312, 272] on link "Посмотреть" at bounding box center [313, 269] width 54 height 13
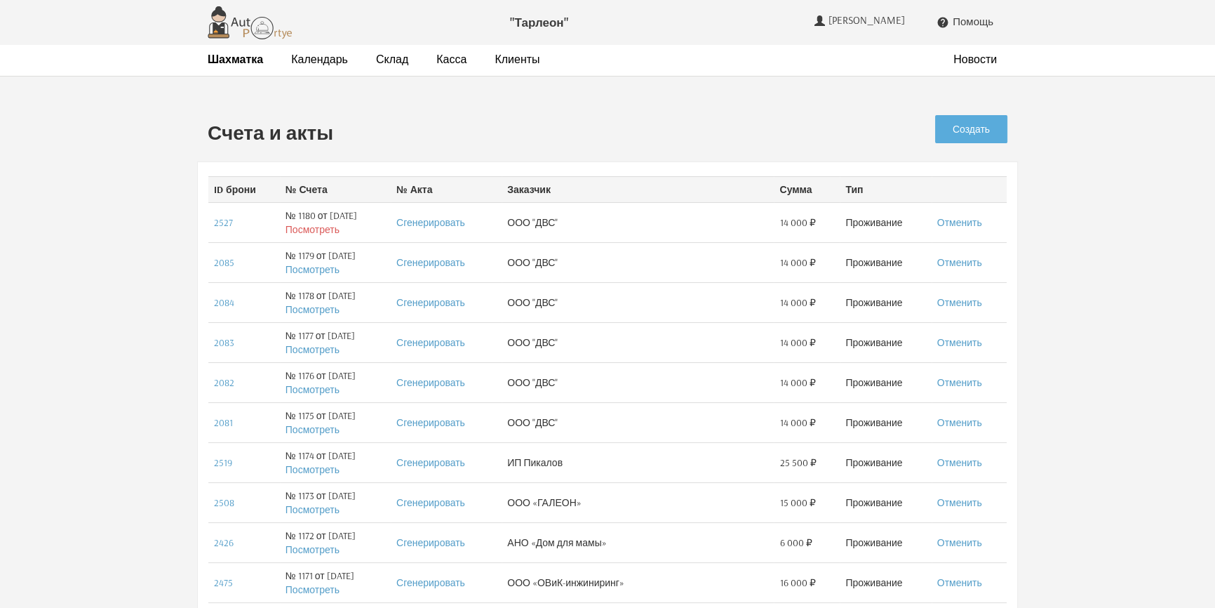
click at [307, 226] on link "Посмотреть" at bounding box center [313, 229] width 54 height 13
